Goal: Task Accomplishment & Management: Manage account settings

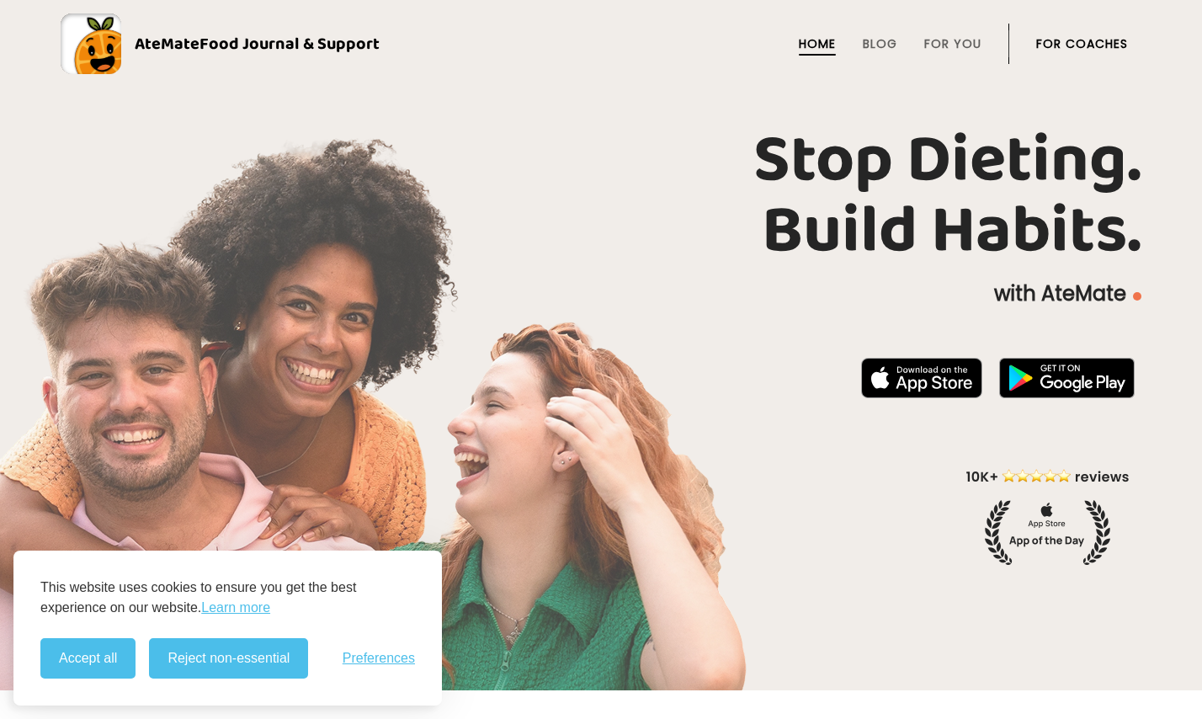
click at [1073, 51] on link "For Coaches" at bounding box center [1082, 43] width 92 height 13
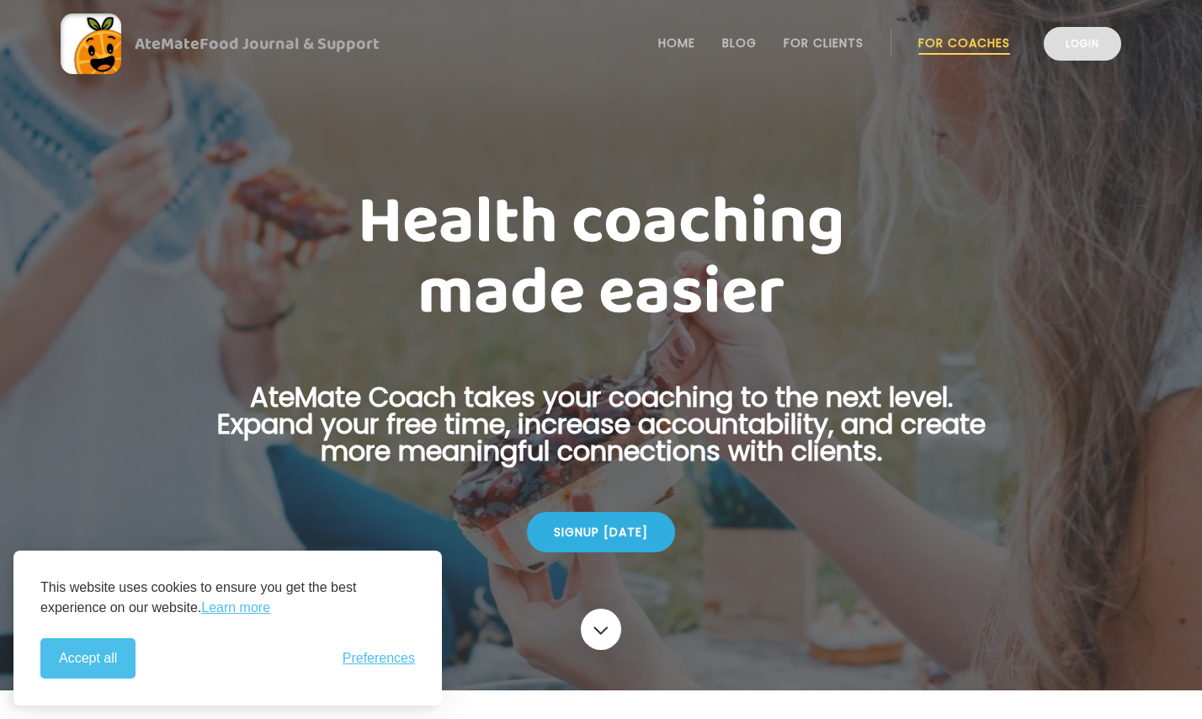
click at [1055, 47] on link "Login" at bounding box center [1082, 44] width 77 height 34
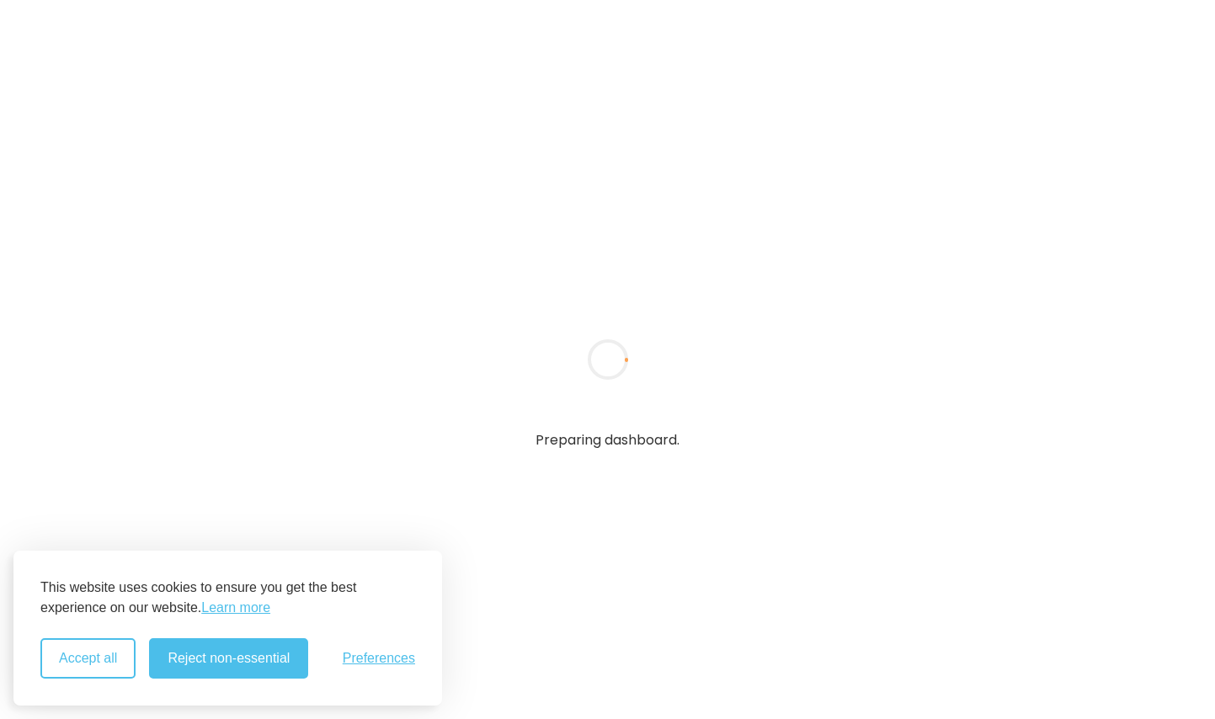
click at [98, 652] on button "Accept all" at bounding box center [87, 658] width 95 height 40
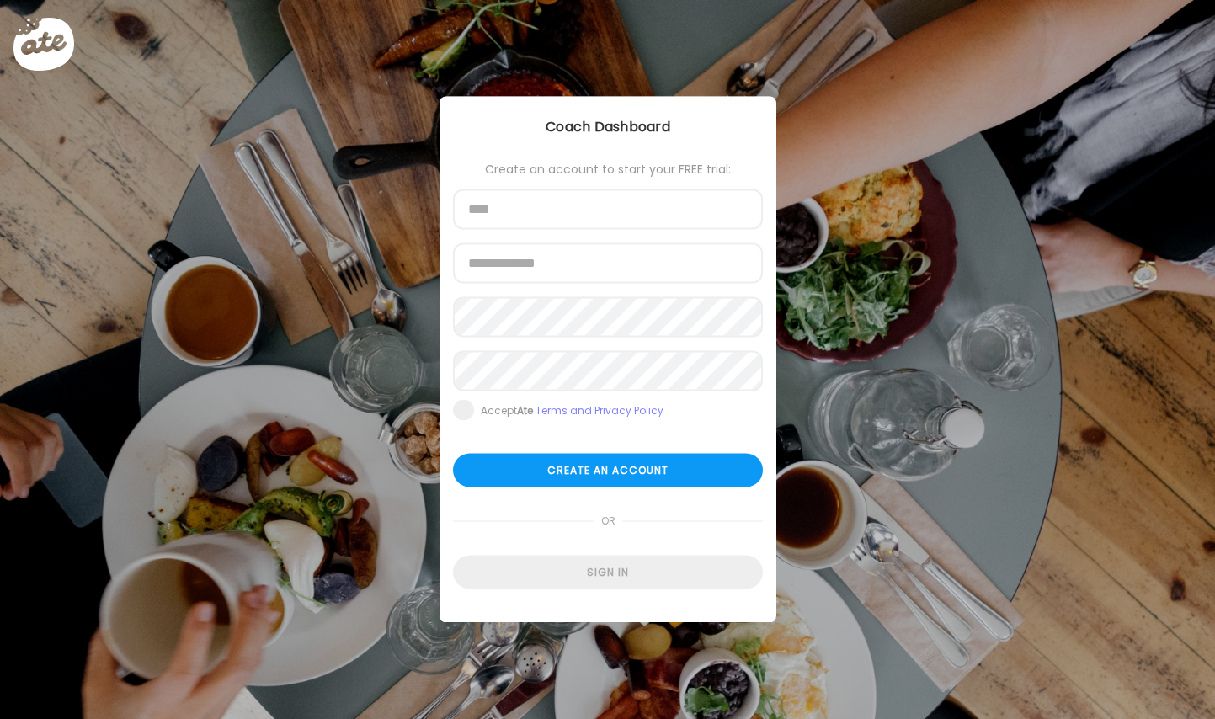
type input "**********"
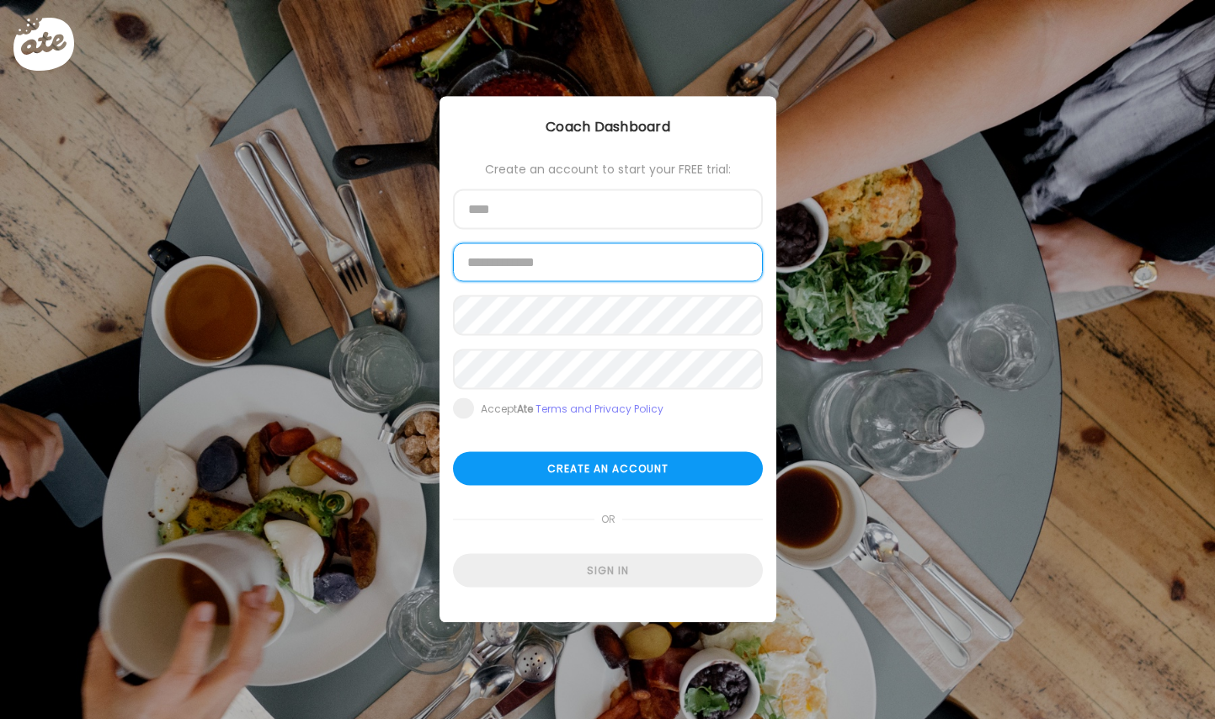
type input "**********"
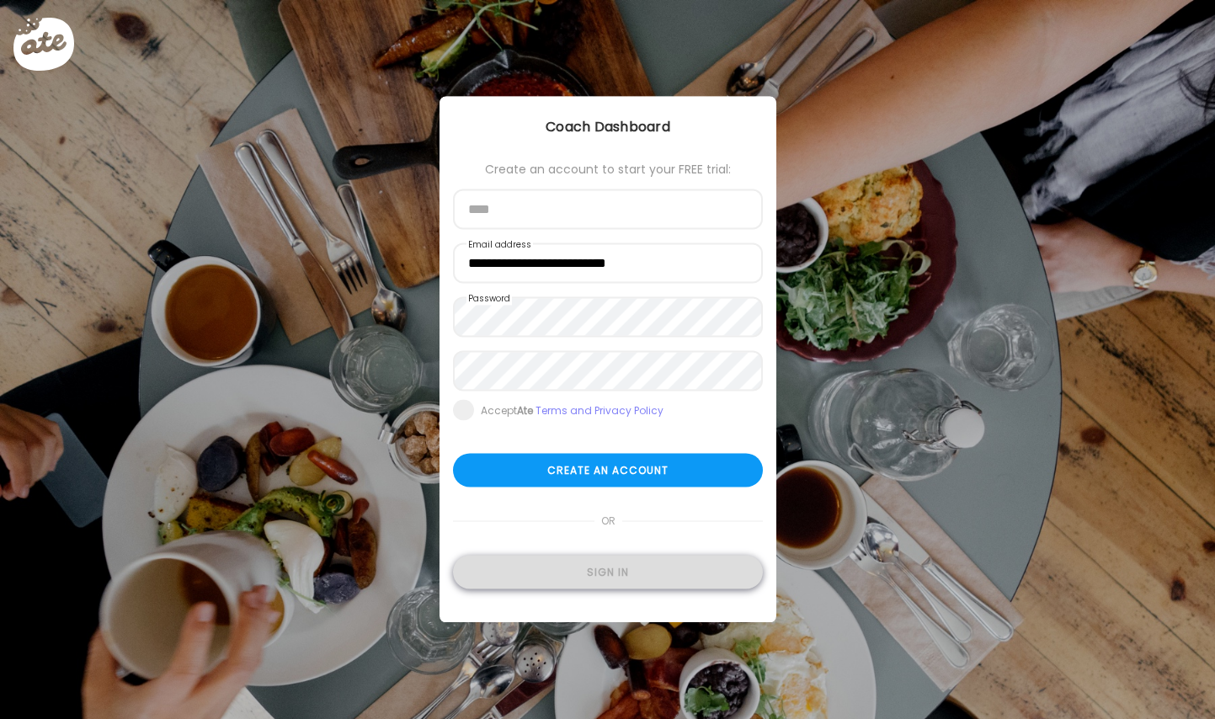
click at [578, 566] on div "Sign in" at bounding box center [608, 573] width 310 height 34
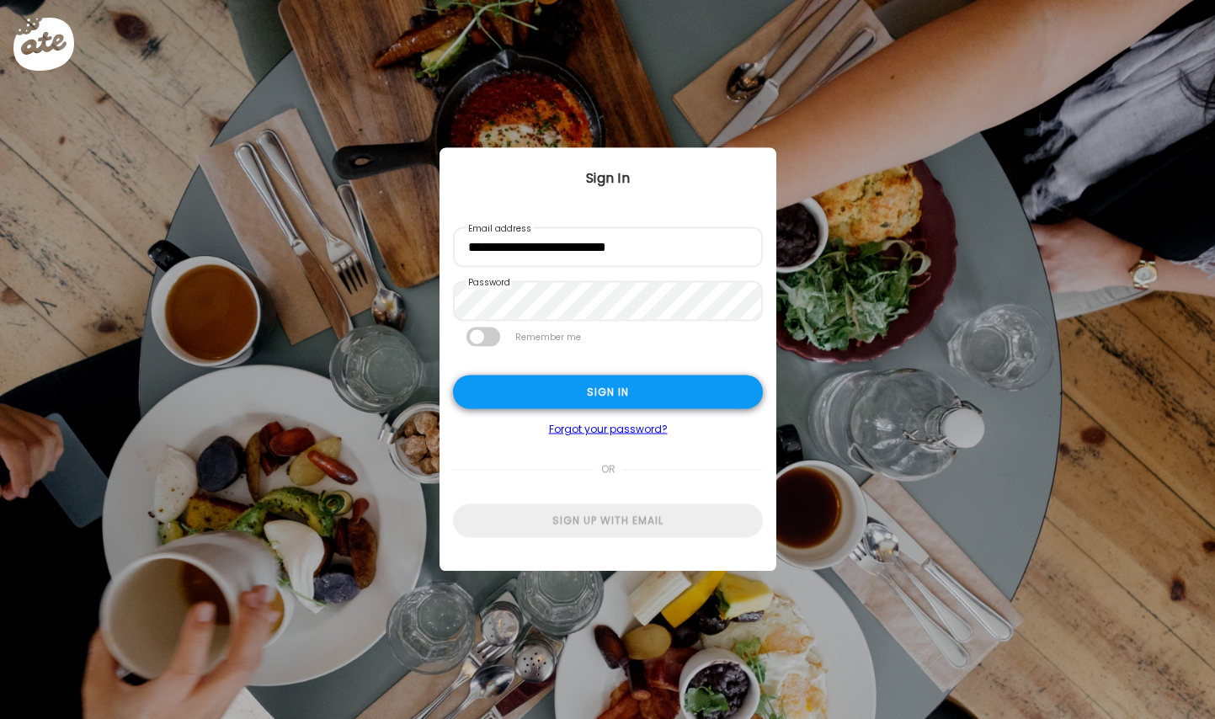
click at [537, 398] on div "Sign in" at bounding box center [608, 392] width 310 height 34
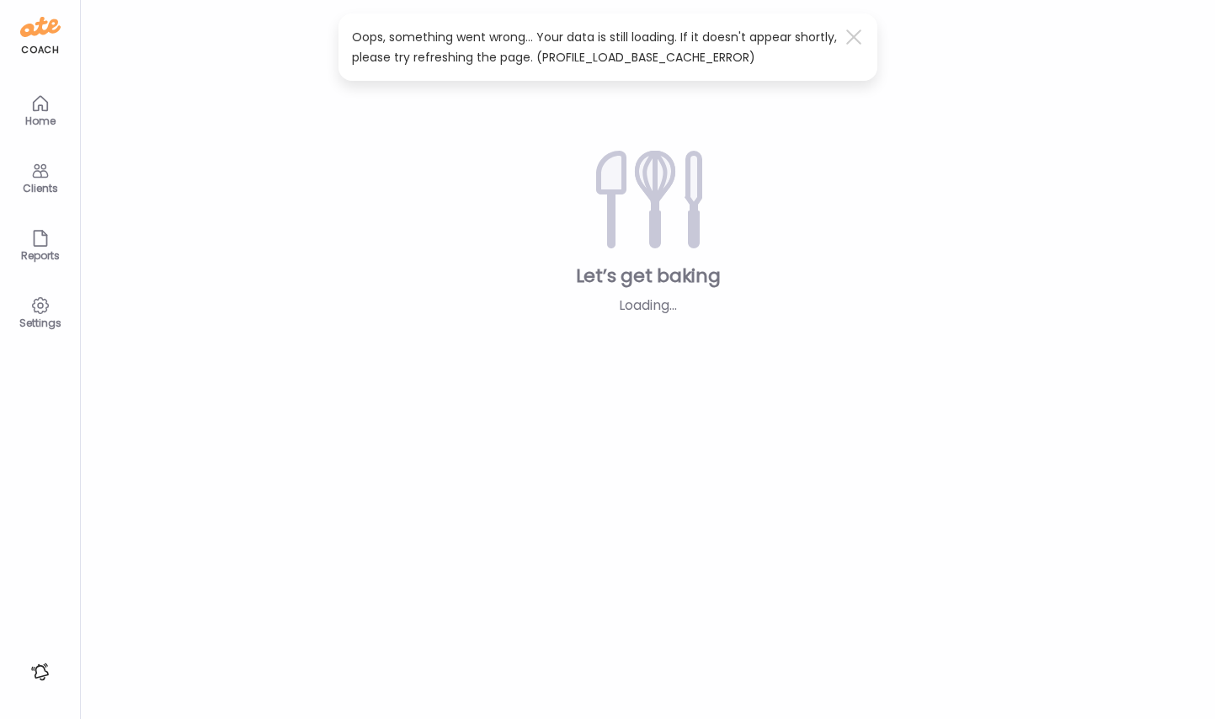
type input "**********"
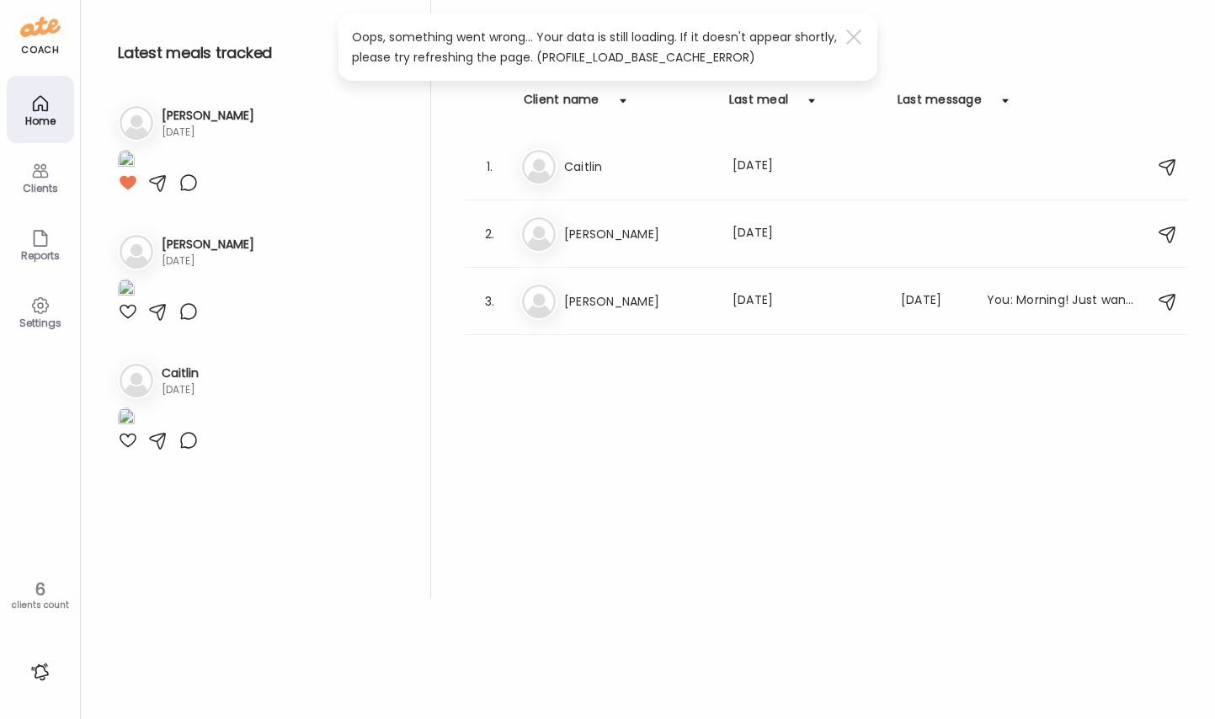
click at [524, 428] on div "Client activity Client name Last meal Last message 1. Ca Caitlin Last meal: 35d…" at bounding box center [826, 299] width 723 height 598
click at [34, 183] on div "Clients" at bounding box center [40, 188] width 61 height 11
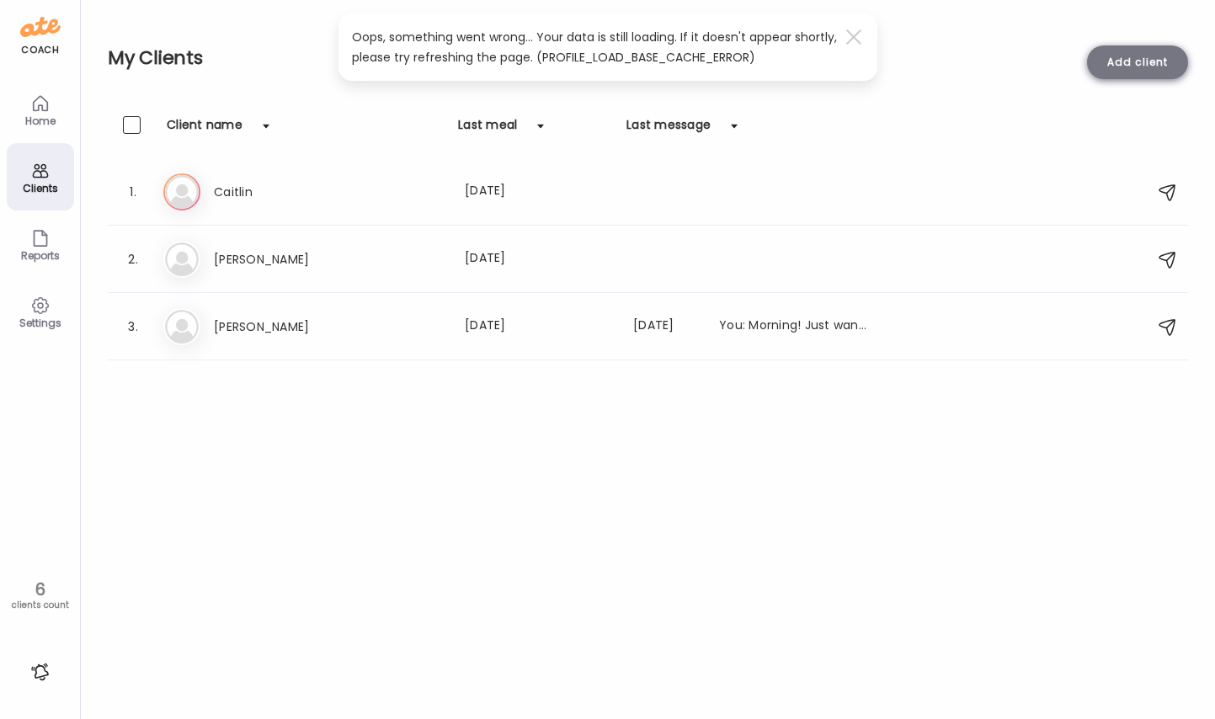
click at [1137, 57] on div "Add client" at bounding box center [1137, 62] width 101 height 34
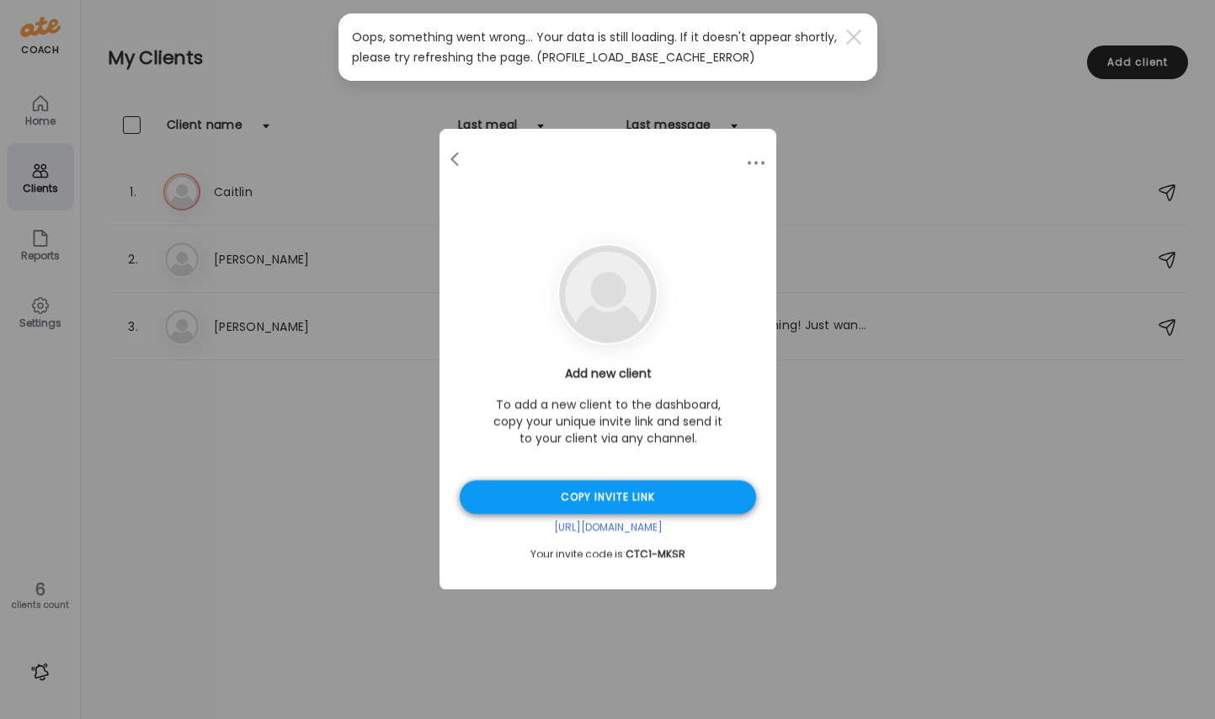
click at [642, 495] on div "Copy invite link" at bounding box center [608, 498] width 296 height 34
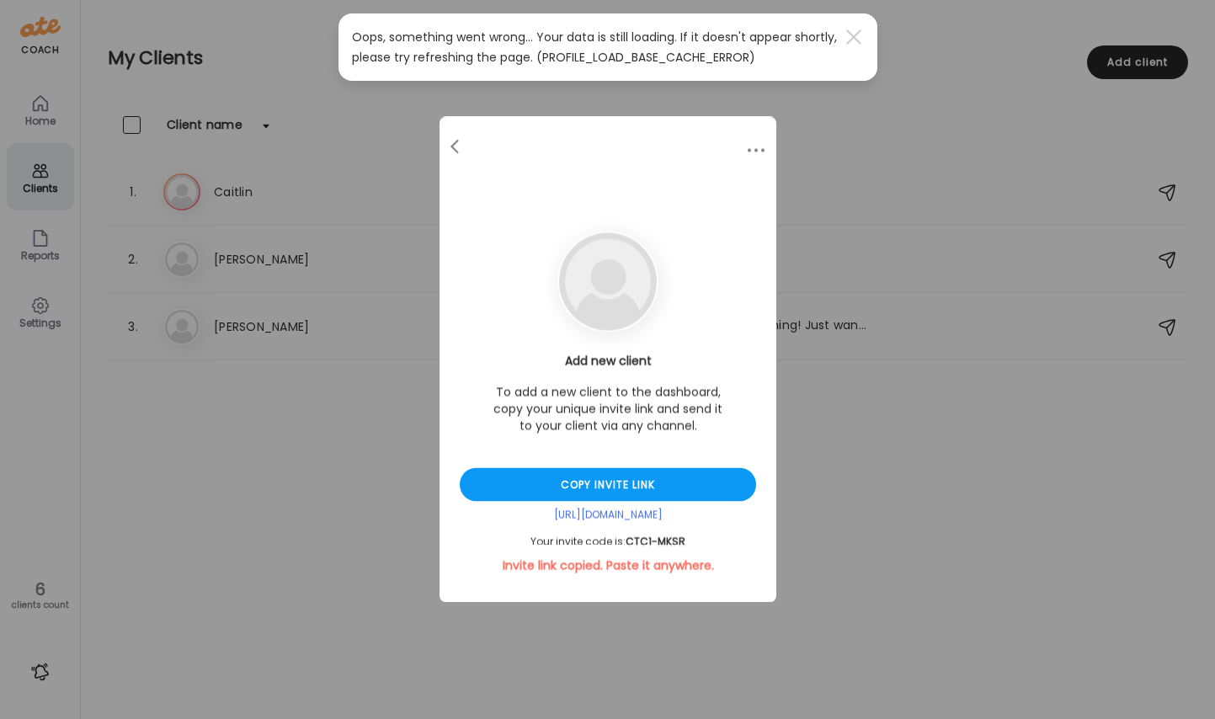
click at [813, 493] on div "Ate Coach Dashboard Wahoo! It’s official Take a moment to set up your Coach Pro…" at bounding box center [607, 359] width 1215 height 719
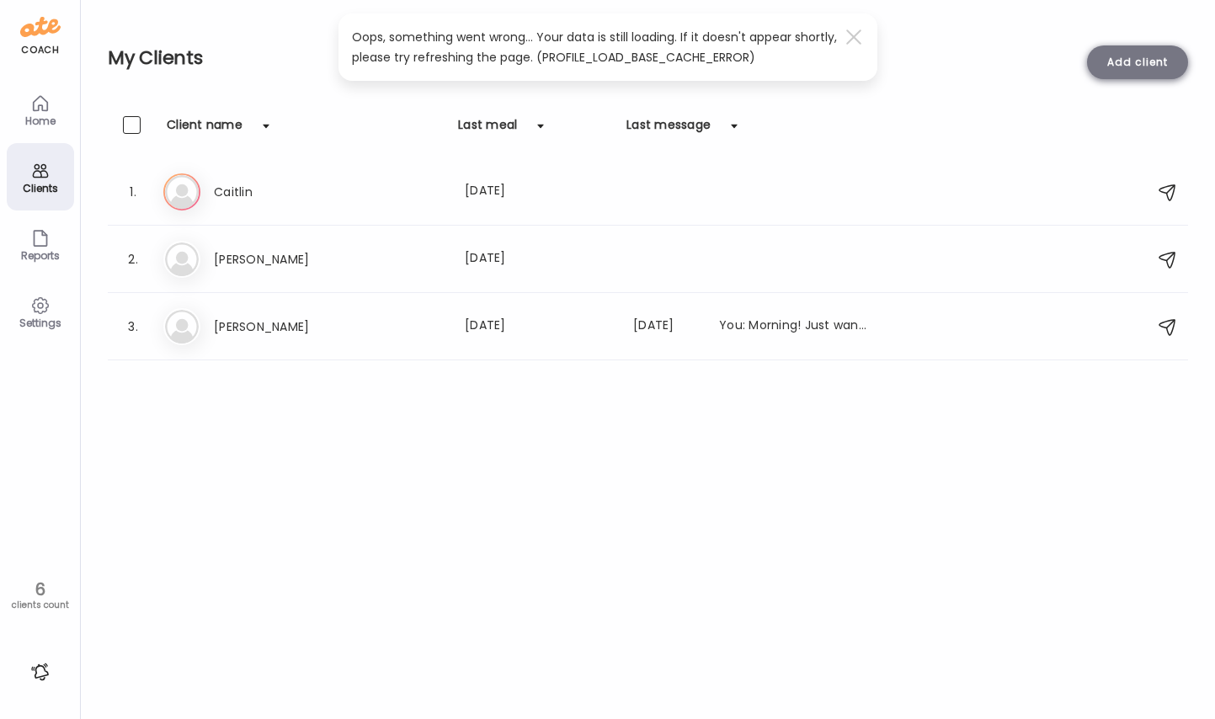
click at [1123, 57] on div "Add client" at bounding box center [1137, 62] width 101 height 34
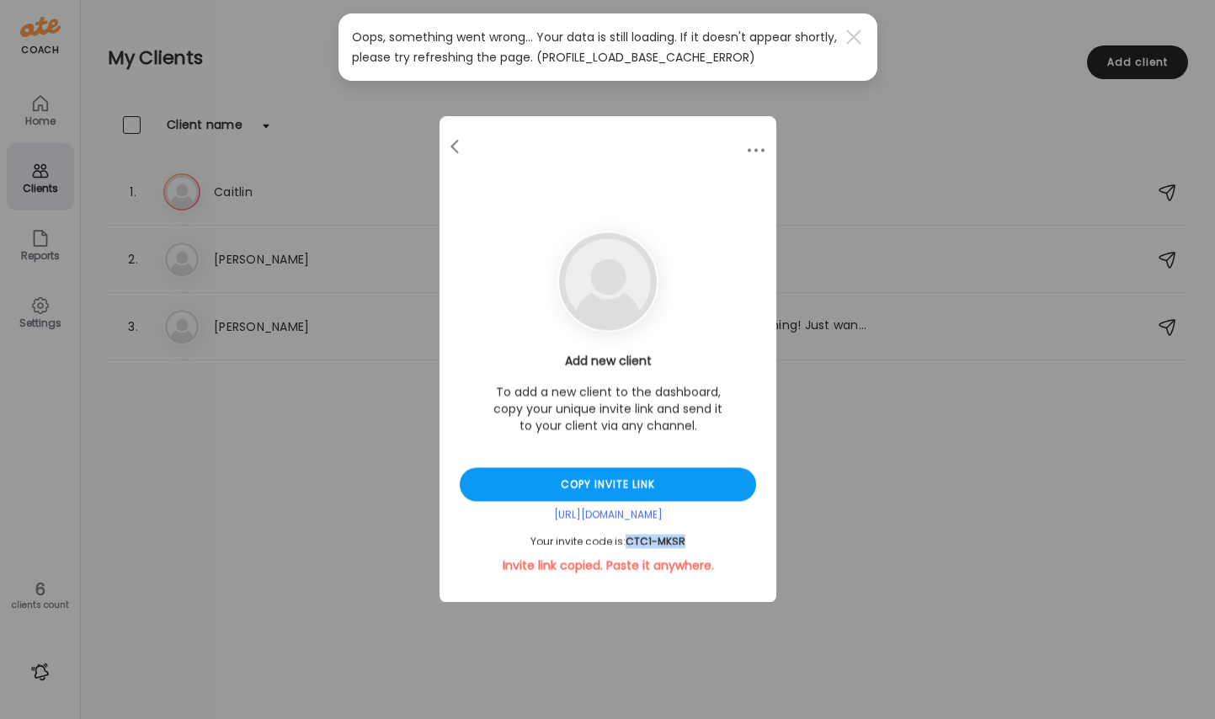
drag, startPoint x: 688, startPoint y: 542, endPoint x: 626, endPoint y: 545, distance: 61.5
click at [626, 545] on div "Your invite code is: CTC1-MKSR" at bounding box center [608, 541] width 296 height 13
copy span "CTC1-MKSR"
